Goal: Find contact information: Find contact information

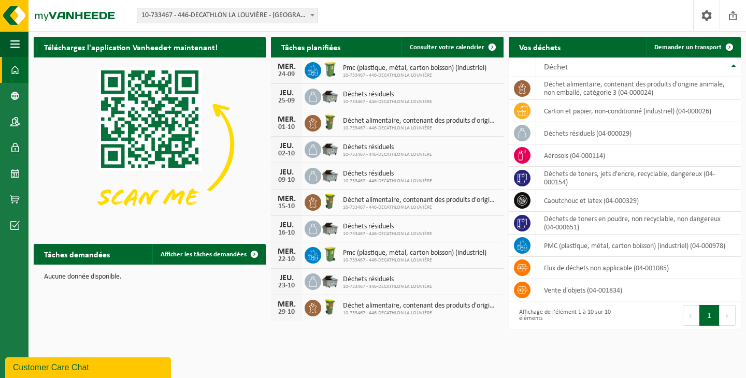
click at [83, 361] on div "Customer Care Chat" at bounding box center [88, 367] width 150 height 12
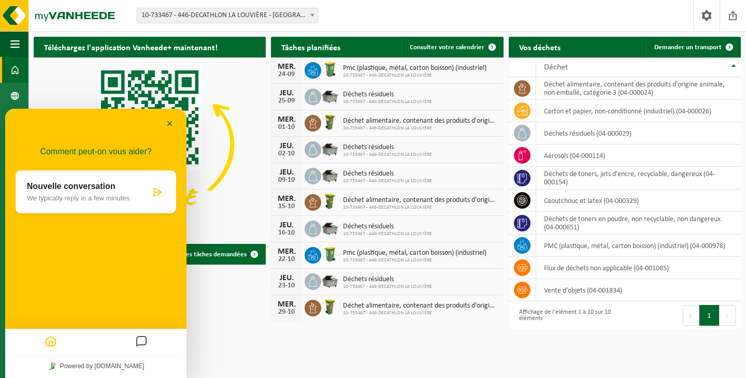
click at [140, 346] on icon "Messages" at bounding box center [141, 342] width 12 height 20
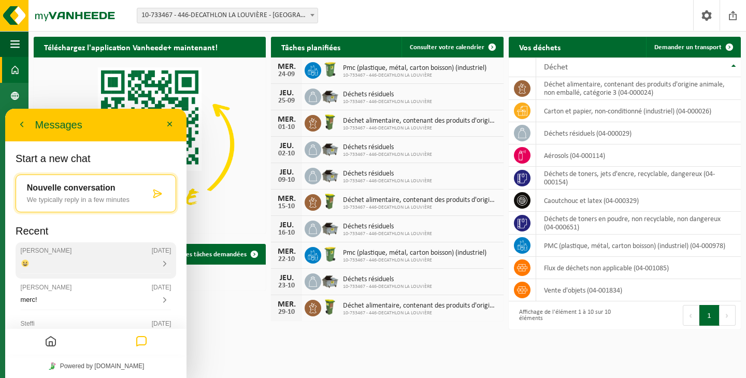
click at [108, 273] on div at bounding box center [96, 273] width 151 height 1
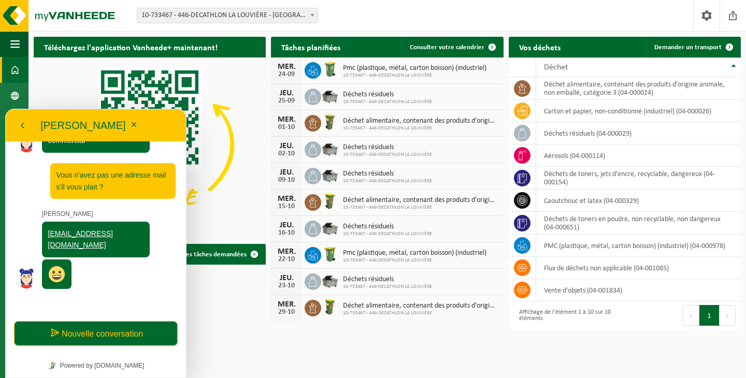
scroll to position [339, 0]
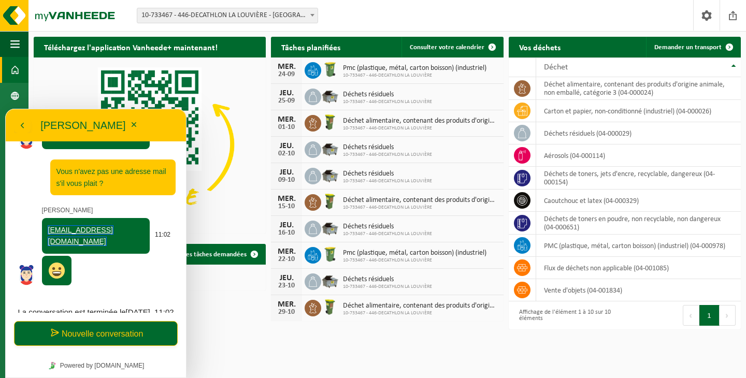
click at [64, 229] on link "[EMAIL_ADDRESS][DOMAIN_NAME]" at bounding box center [80, 236] width 65 height 20
drag, startPoint x: 43, startPoint y: 230, endPoint x: 82, endPoint y: 245, distance: 42.1
click at [82, 245] on div "[EMAIL_ADDRESS][DOMAIN_NAME]" at bounding box center [96, 236] width 108 height 36
copy link "[EMAIL_ADDRESS][DOMAIN_NAME]"
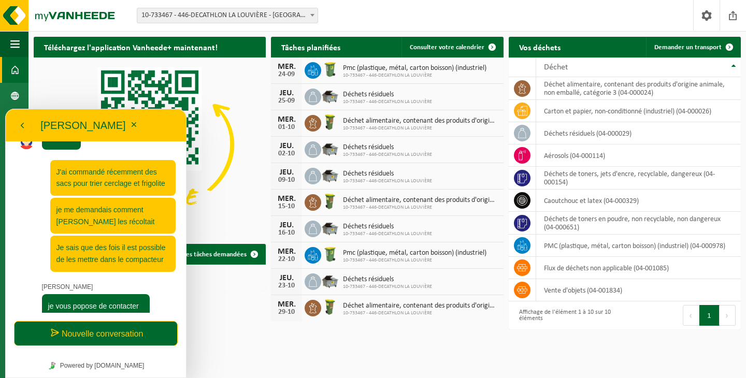
scroll to position [74, 0]
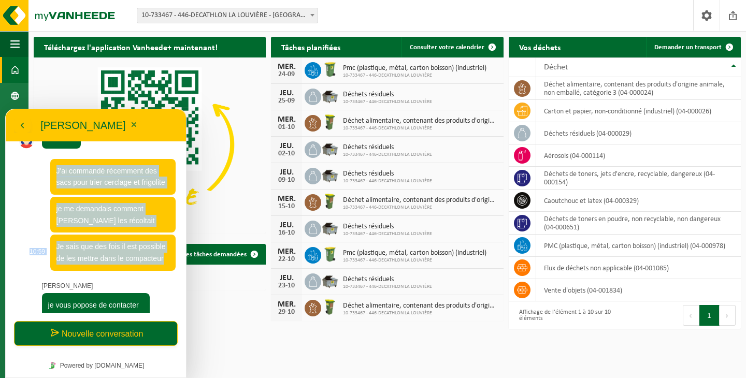
drag, startPoint x: 56, startPoint y: 169, endPoint x: 171, endPoint y: 261, distance: 146.6
click at [171, 261] on div "10:58 J'ai commandé récemment des sacs pour trier cerclage et frigolite 10:59 j…" at bounding box center [95, 215] width 159 height 112
copy div "J'ai commandé récemment des sacs pour trier cerclage et frigolite 10:59 je me d…"
